Goal: Task Accomplishment & Management: Manage account settings

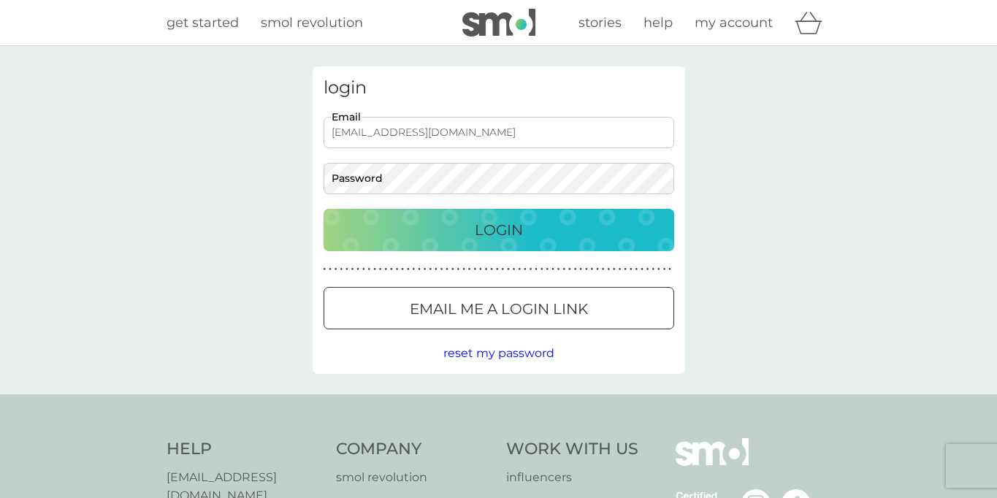
type input "[EMAIL_ADDRESS][DOMAIN_NAME]"
click at [324, 209] on button "Login" at bounding box center [499, 230] width 351 height 42
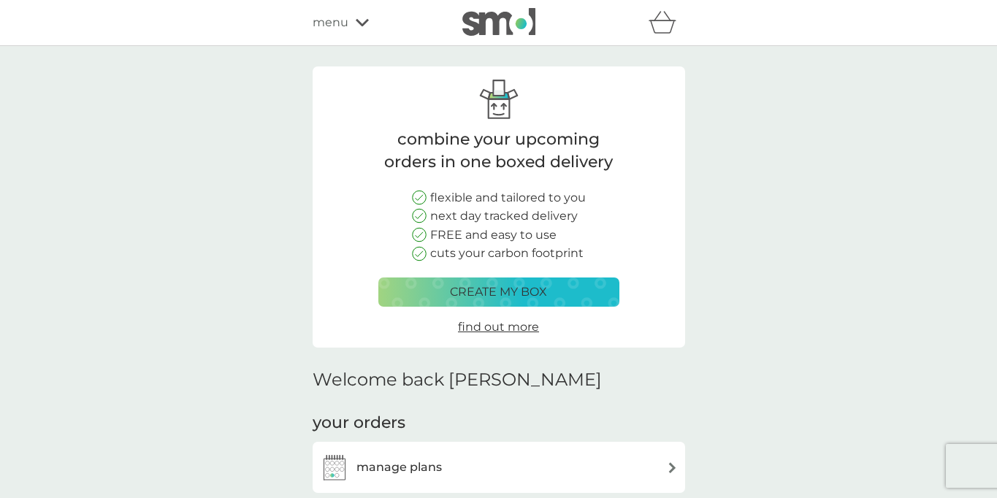
click at [349, 23] on div "menu" at bounding box center [375, 22] width 124 height 19
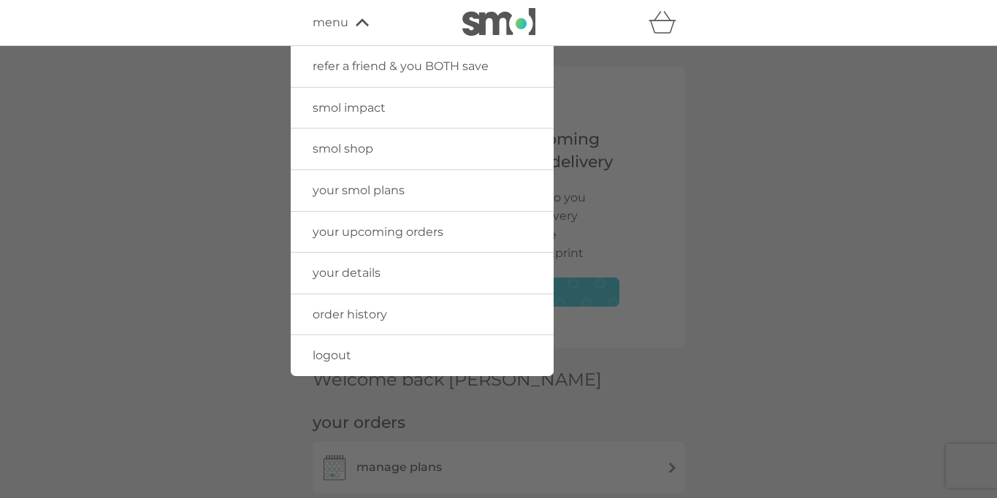
click at [365, 270] on span "your details" at bounding box center [347, 273] width 68 height 14
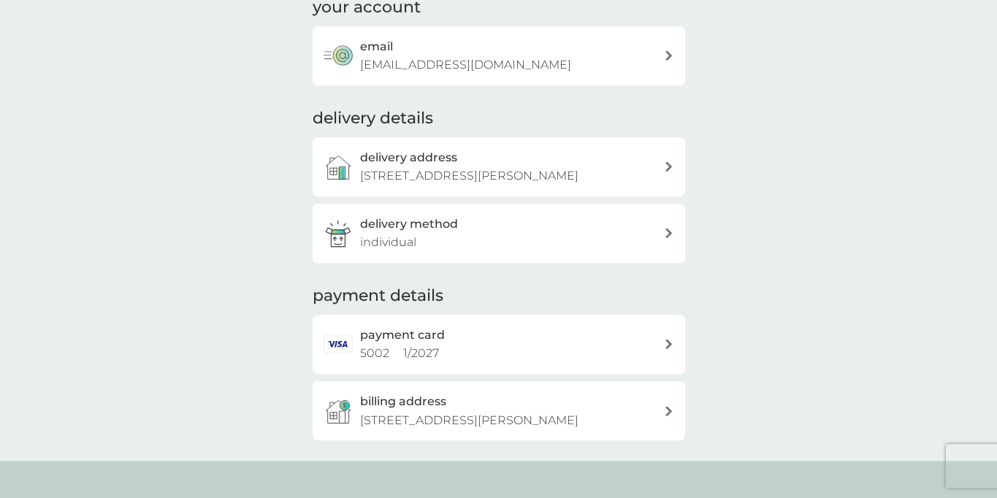
scroll to position [149, 0]
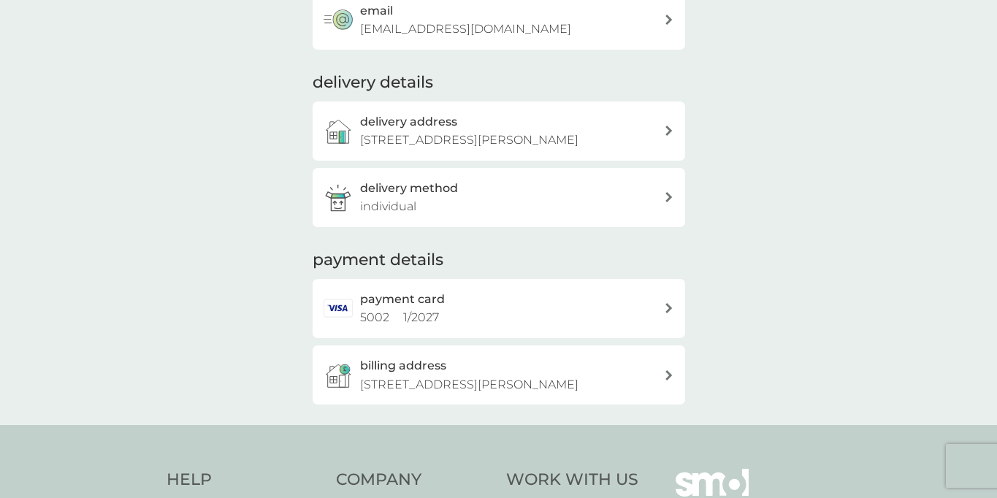
click at [645, 313] on div "payment card 5002 1 / 2027" at bounding box center [512, 308] width 304 height 37
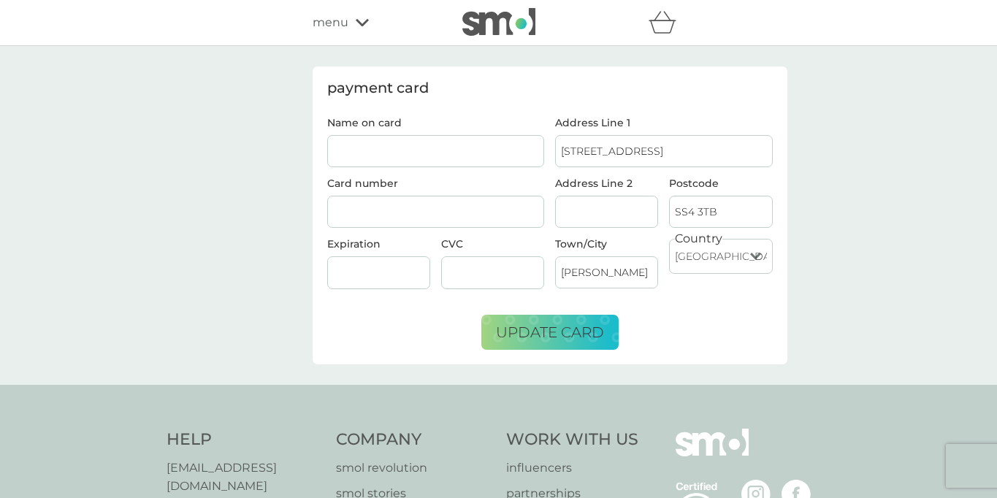
click at [438, 145] on input "Name on card" at bounding box center [436, 151] width 218 height 32
type input "C HATHAWAY"
click at [597, 215] on input "Address Line 2" at bounding box center [606, 212] width 103 height 32
click at [552, 326] on span "update card" at bounding box center [550, 333] width 108 height 18
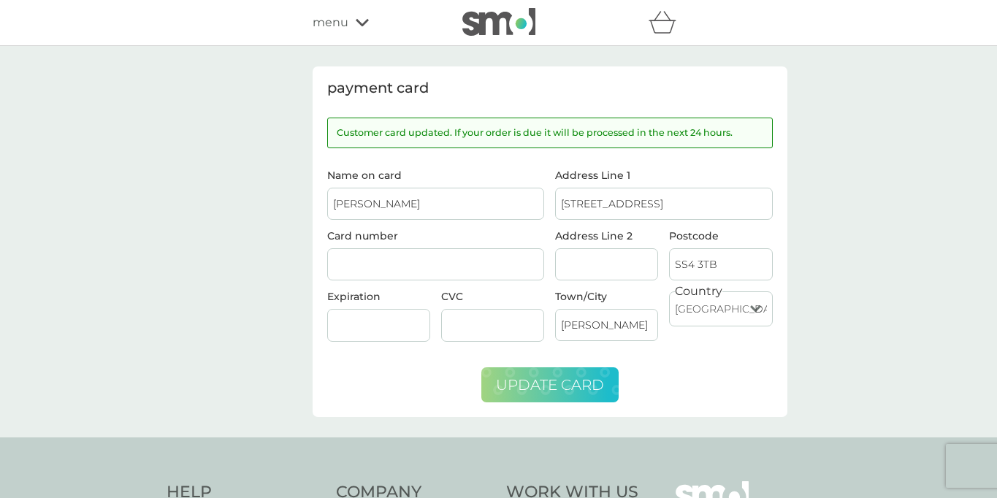
click at [357, 27] on div "menu" at bounding box center [375, 22] width 124 height 19
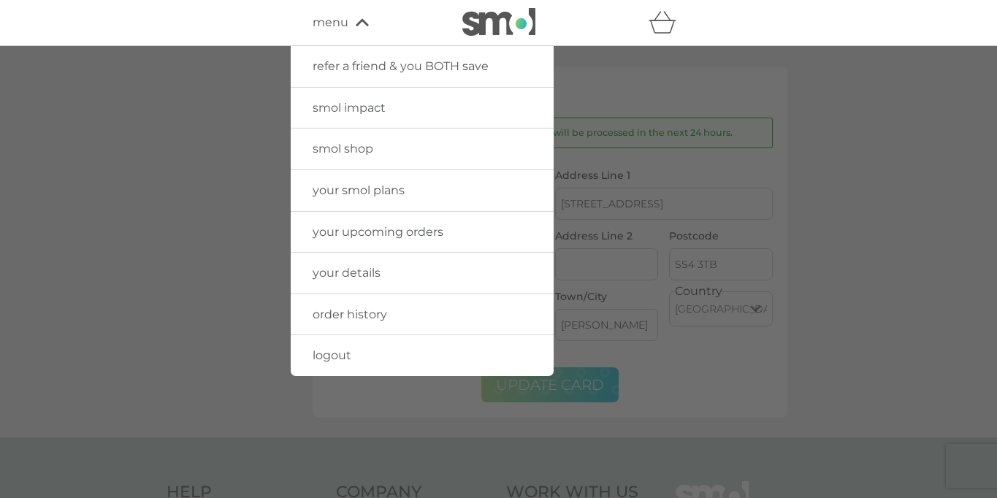
click at [360, 357] on link "logout" at bounding box center [422, 355] width 263 height 41
